Goal: Task Accomplishment & Management: Use online tool/utility

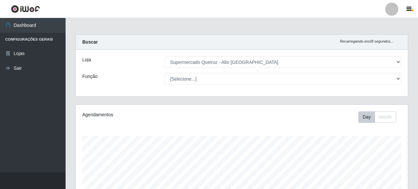
select select "496"
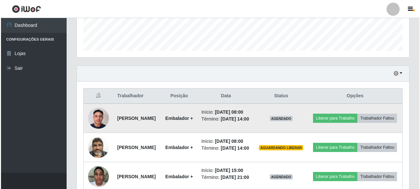
scroll to position [195, 0]
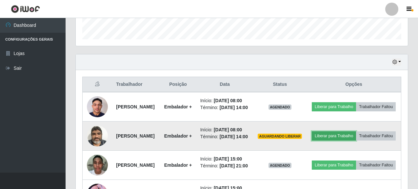
click at [356, 141] on button "Liberar para Trabalho" at bounding box center [334, 136] width 44 height 9
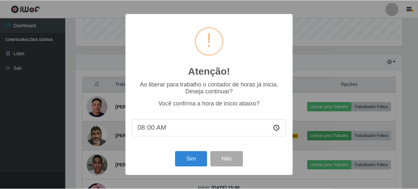
scroll to position [136, 328]
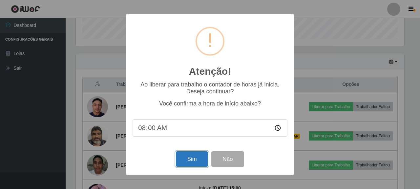
click at [195, 157] on button "Sim" at bounding box center [192, 159] width 32 height 15
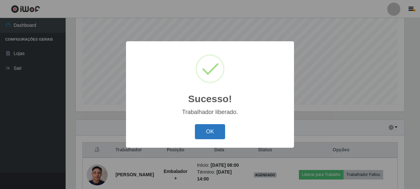
click at [200, 130] on button "OK" at bounding box center [210, 131] width 31 height 15
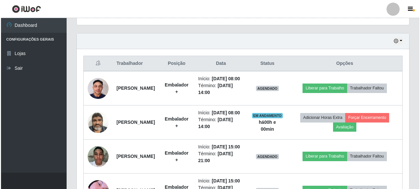
scroll to position [228, 0]
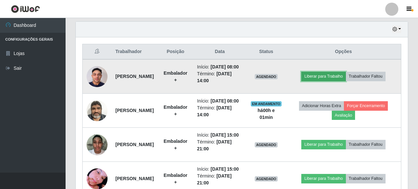
click at [340, 81] on button "Liberar para Trabalho" at bounding box center [323, 76] width 44 height 9
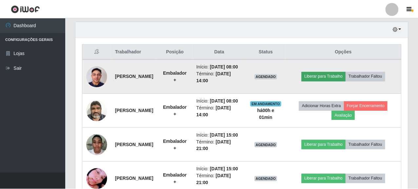
scroll to position [136, 328]
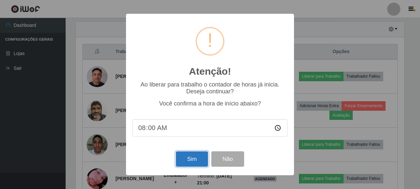
click at [200, 164] on button "Sim" at bounding box center [192, 159] width 32 height 15
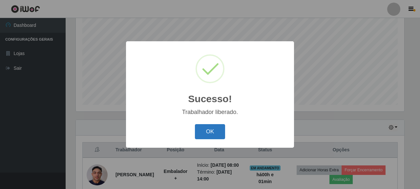
click at [213, 132] on button "OK" at bounding box center [210, 131] width 31 height 15
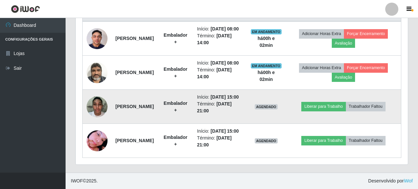
scroll to position [261, 0]
